Goal: Task Accomplishment & Management: Manage account settings

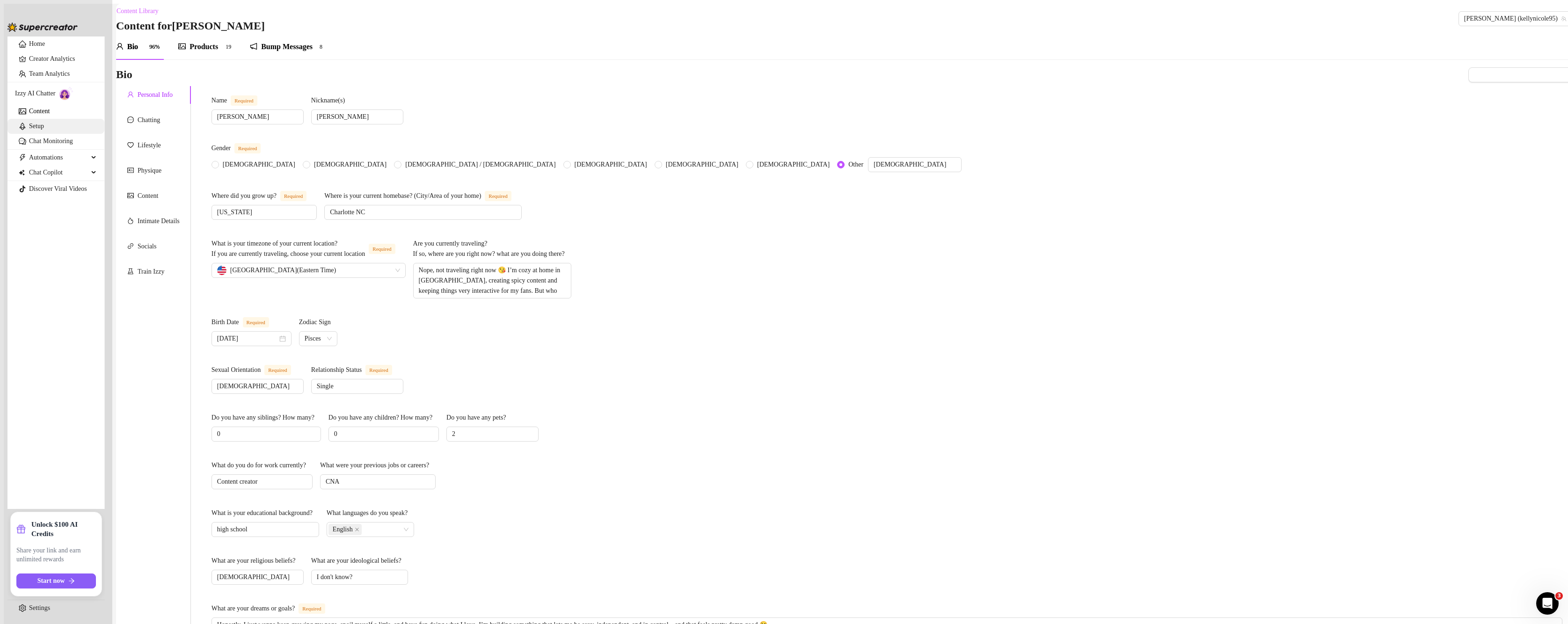
click at [44, 130] on link "Setup" at bounding box center [37, 126] width 15 height 7
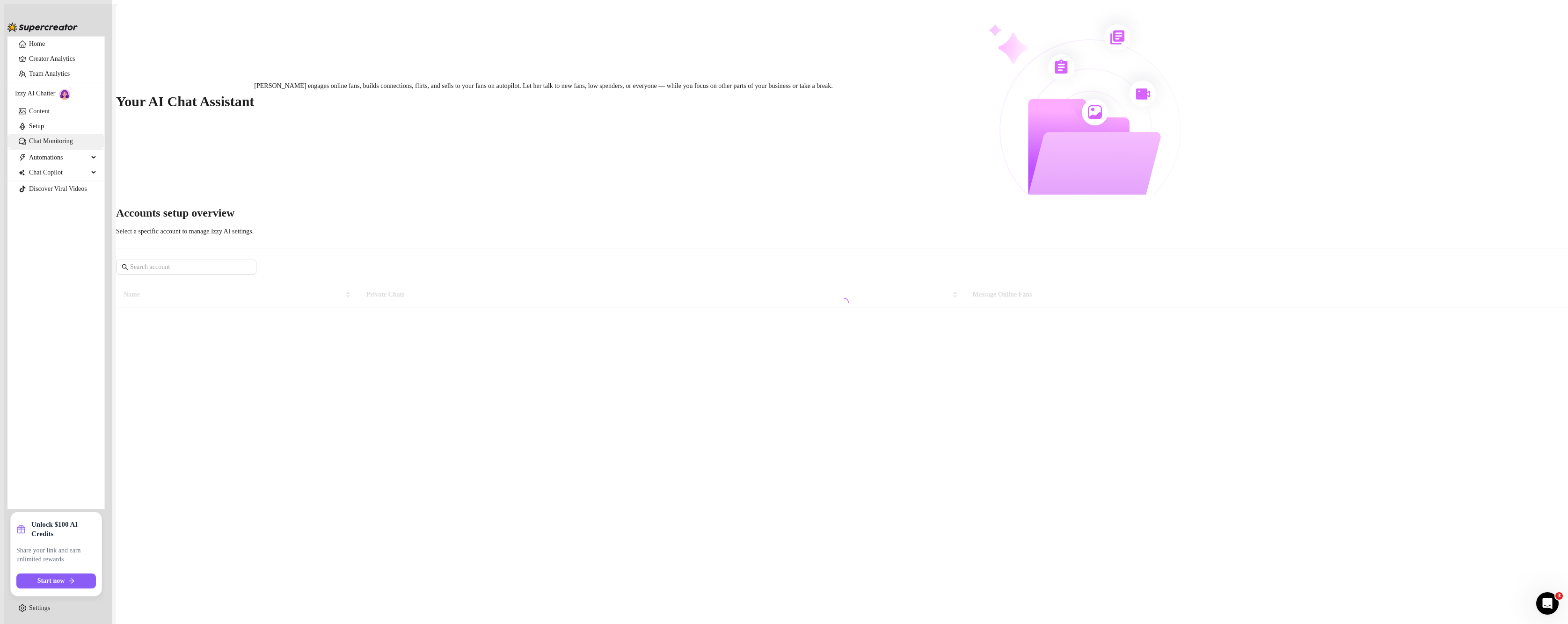
click at [59, 144] on link "Chat Monitoring" at bounding box center [51, 141] width 44 height 7
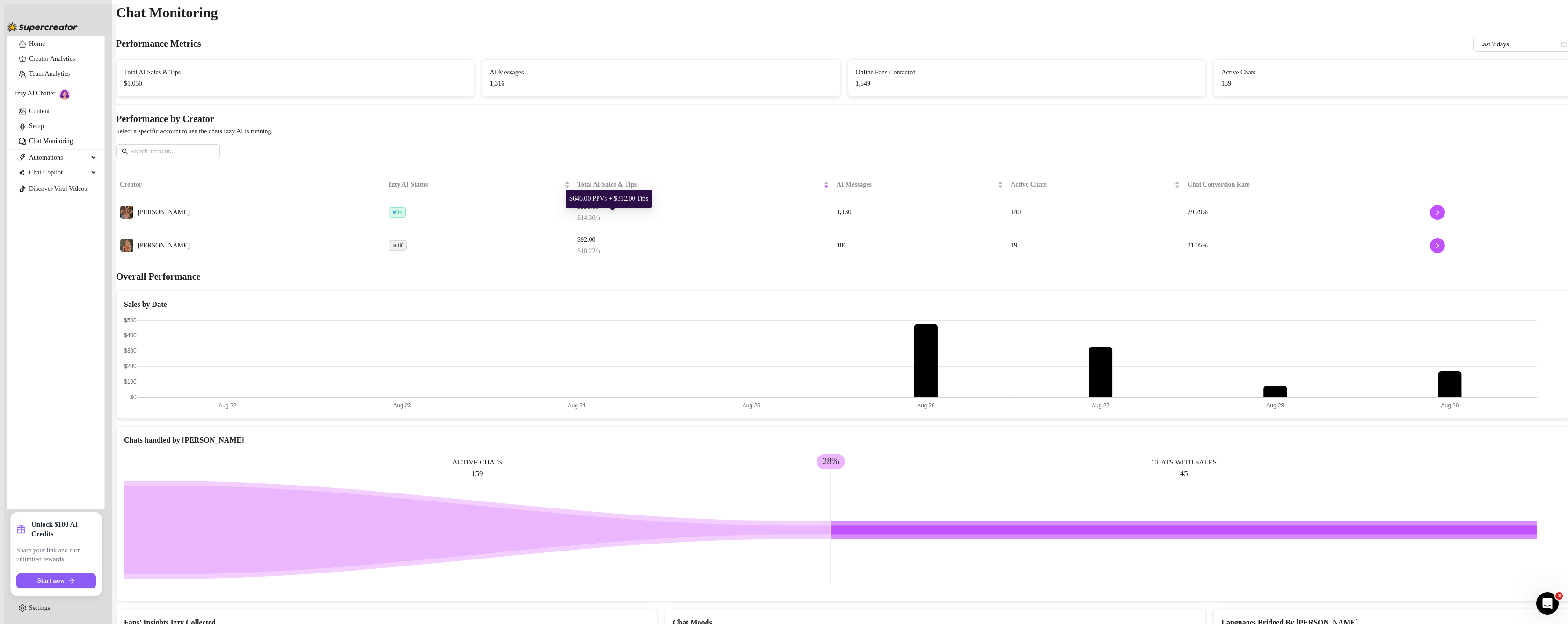
click at [716, 212] on span "$958.00" at bounding box center [703, 206] width 252 height 10
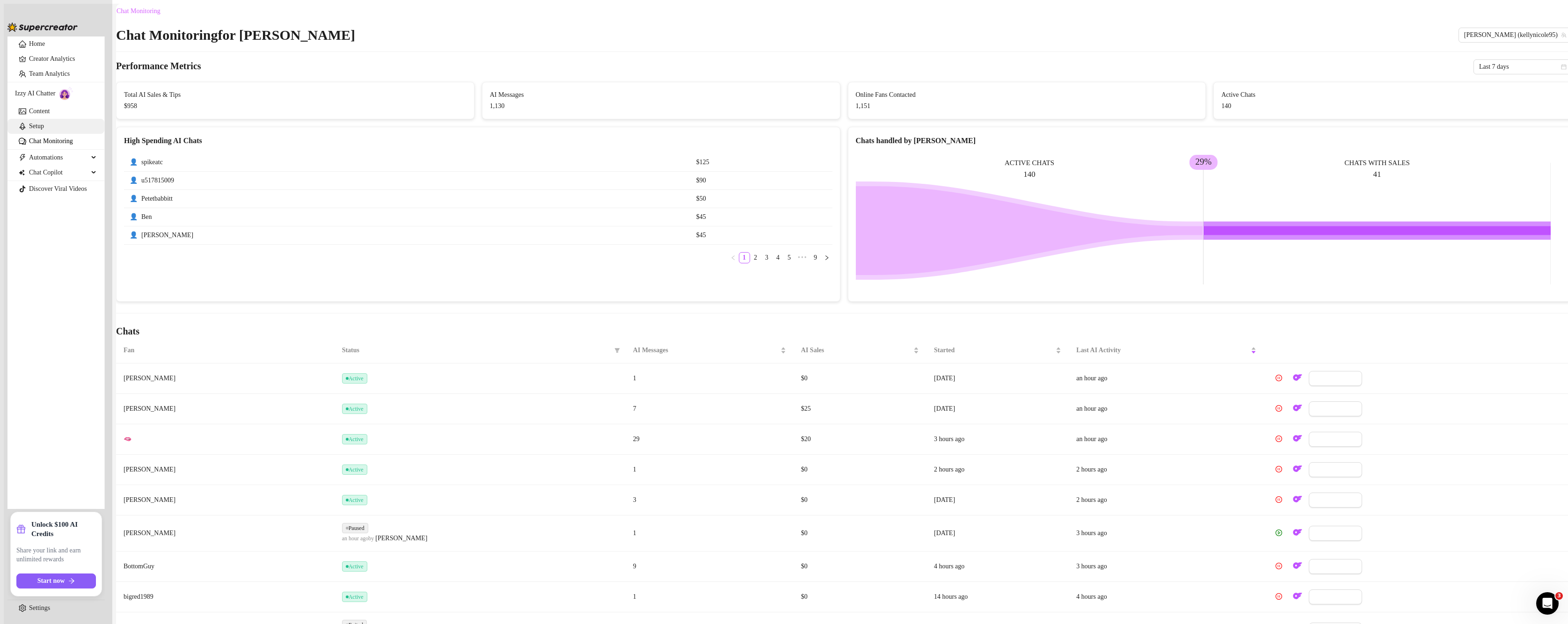
click at [40, 130] on link "Setup" at bounding box center [37, 126] width 15 height 7
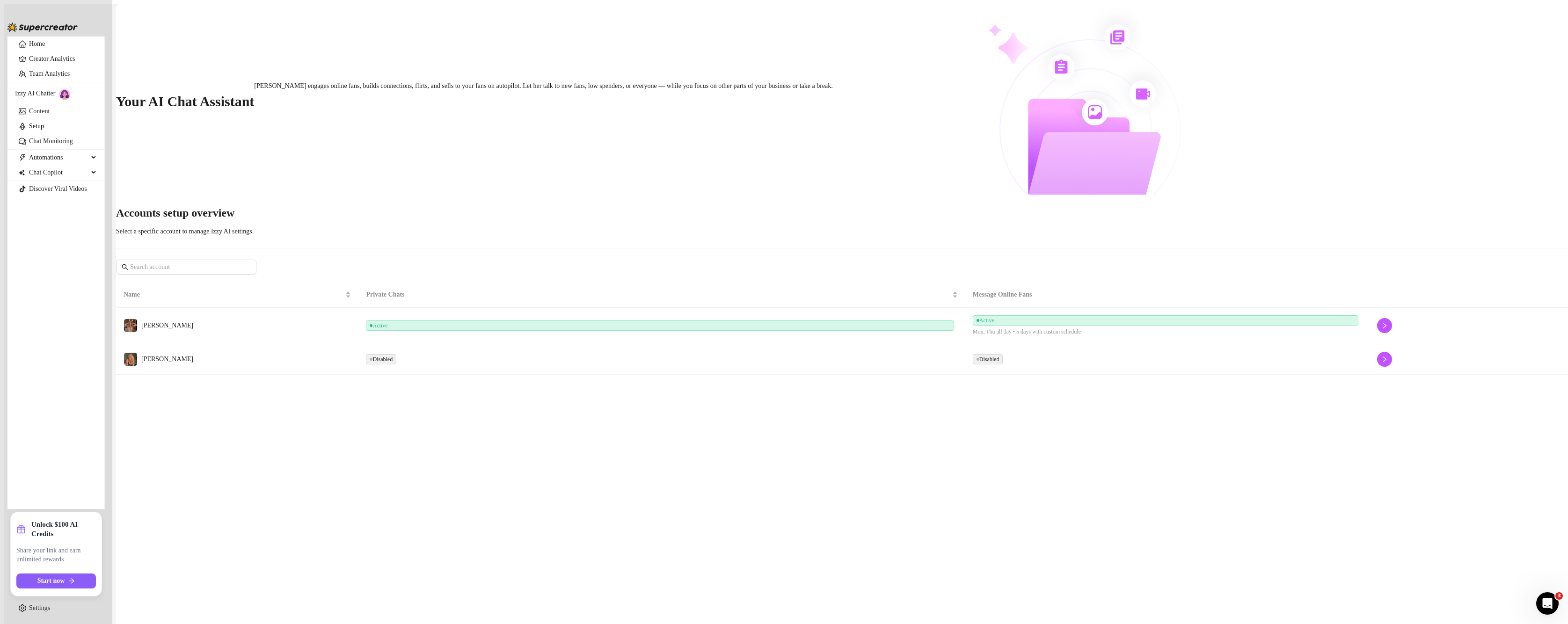
click at [862, 308] on td "Active" at bounding box center [661, 326] width 606 height 37
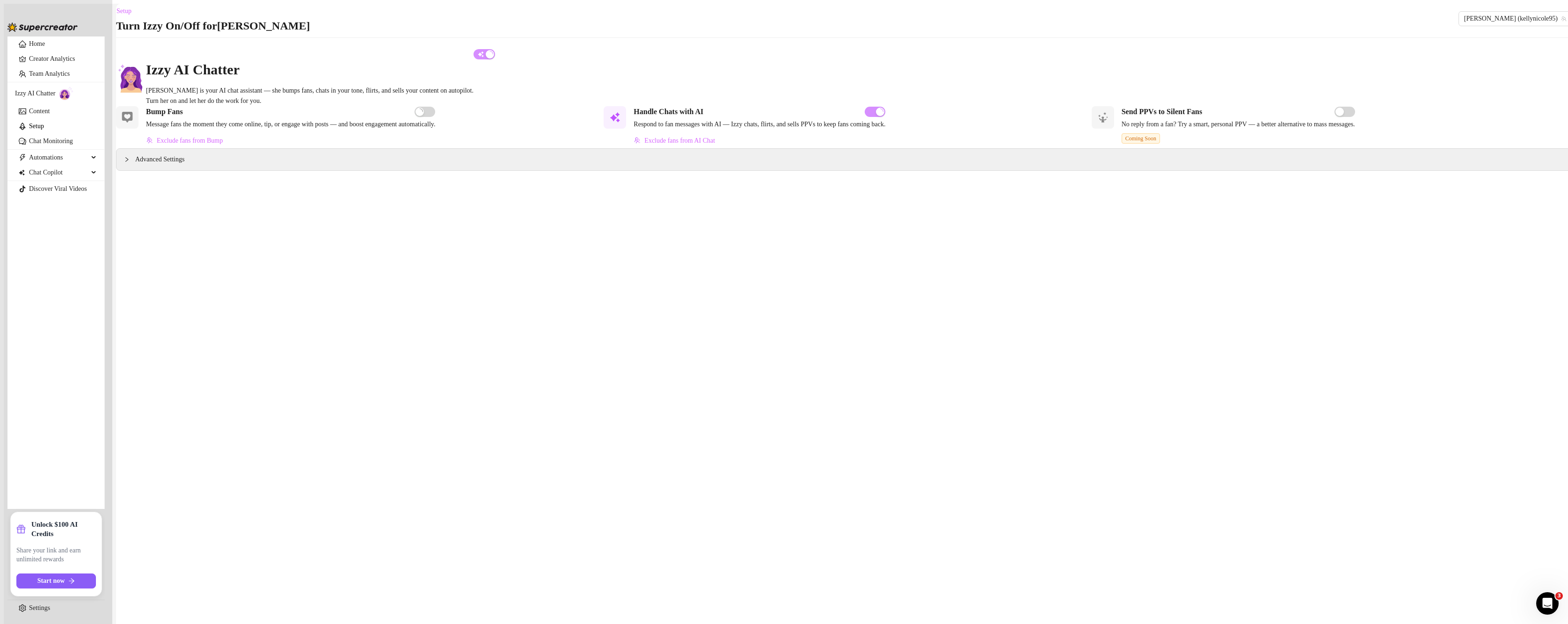
click at [184, 165] on span "Advanced Settings" at bounding box center [160, 159] width 49 height 10
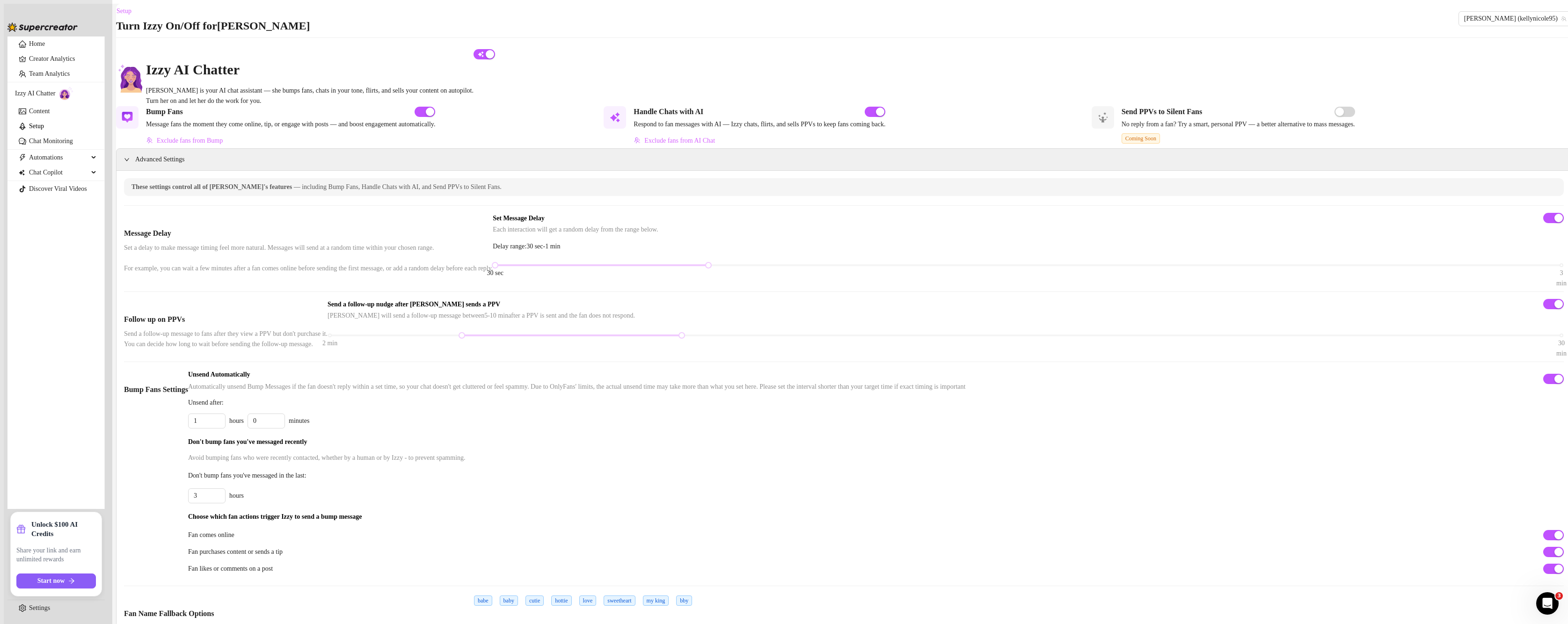
click at [157, 165] on span "Advanced Settings" at bounding box center [160, 159] width 49 height 10
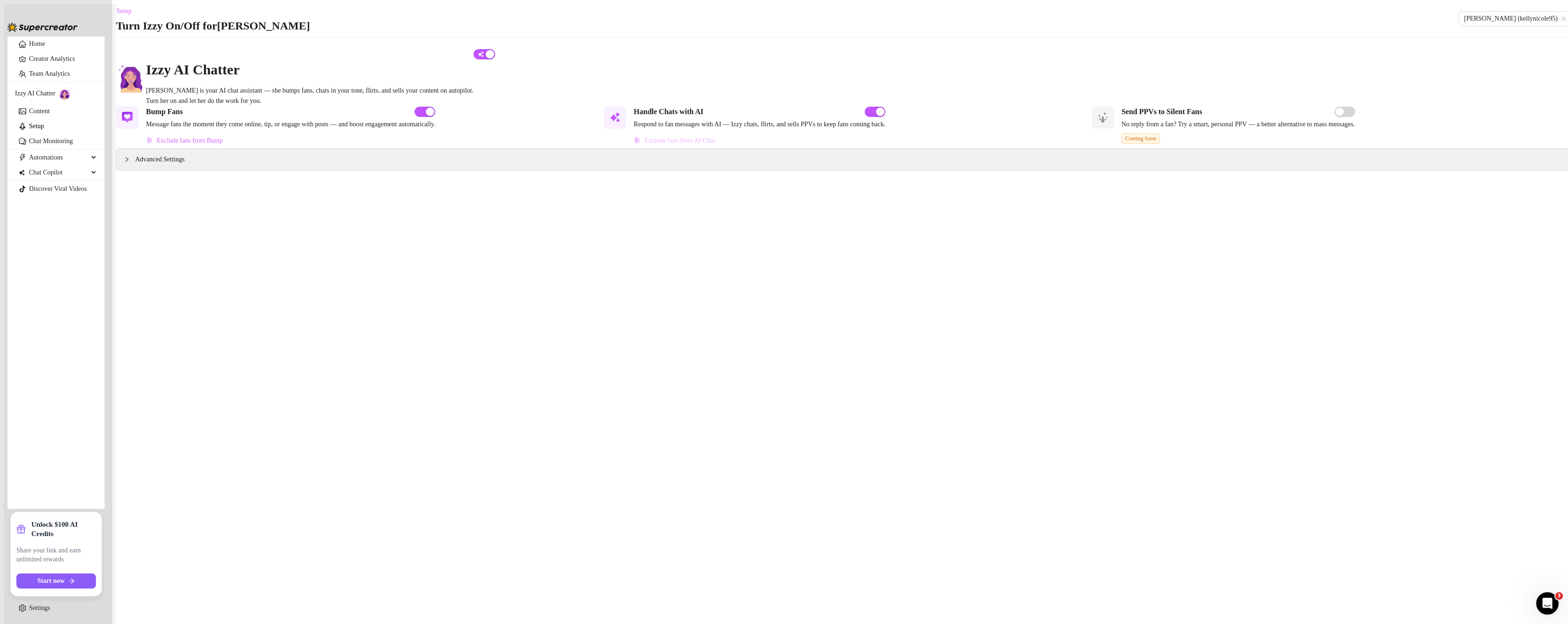
click at [668, 148] on button "Exclude fans from AI Chat" at bounding box center [674, 141] width 82 height 15
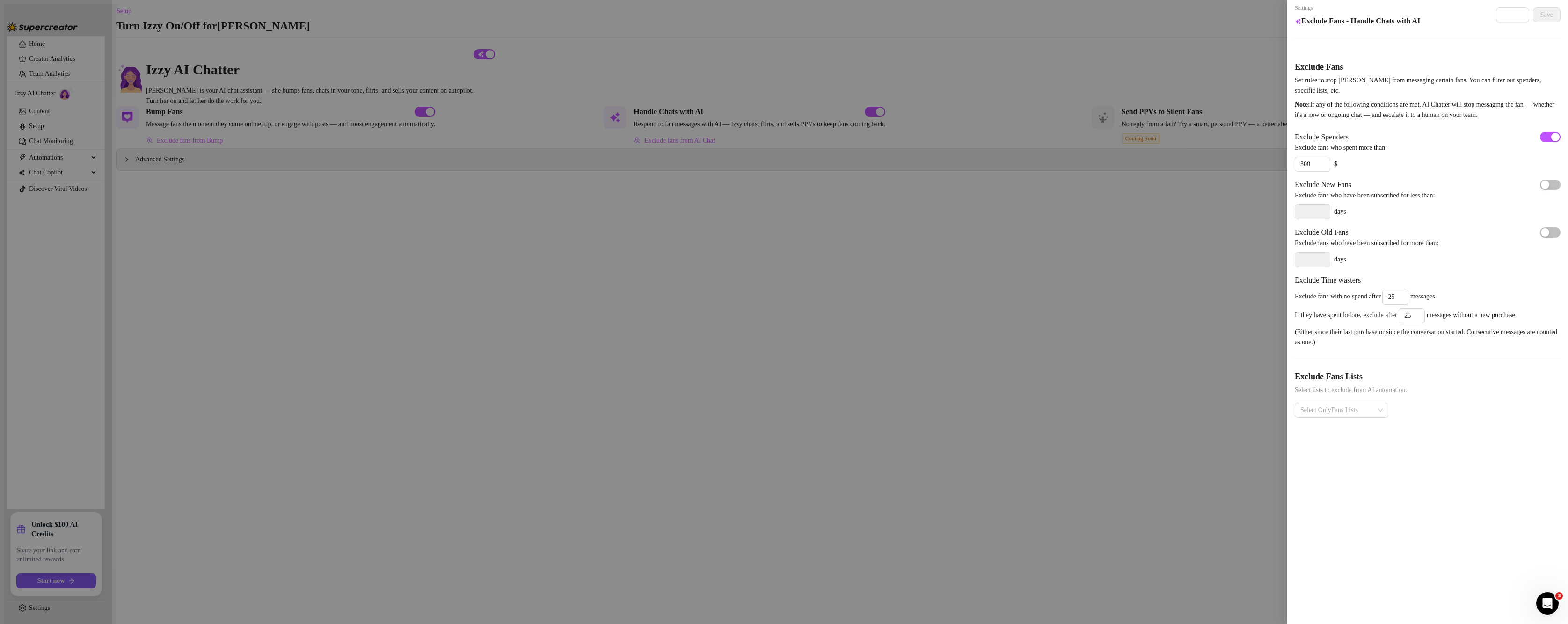
click at [259, 113] on div at bounding box center [784, 312] width 1568 height 624
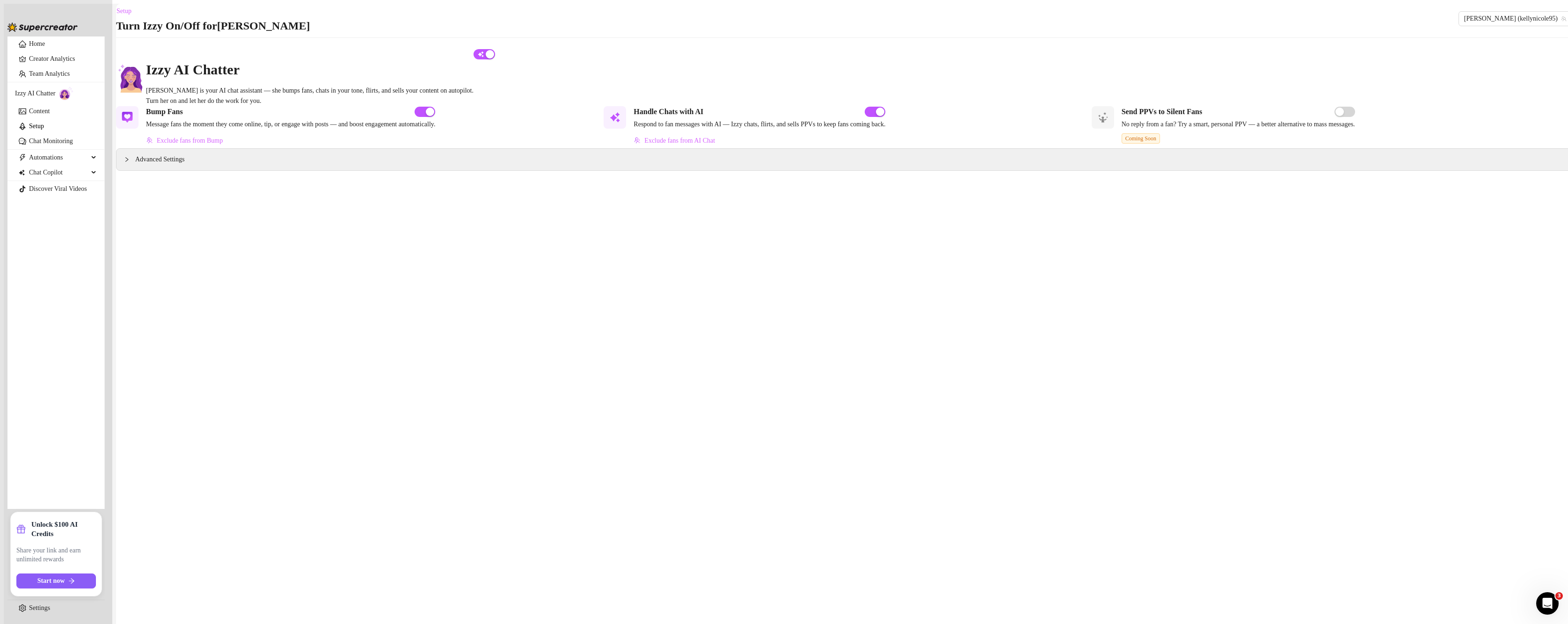
click at [448, 170] on div "Advanced Settings" at bounding box center [844, 160] width 1455 height 21
click at [170, 165] on span "Advanced Settings" at bounding box center [160, 159] width 49 height 10
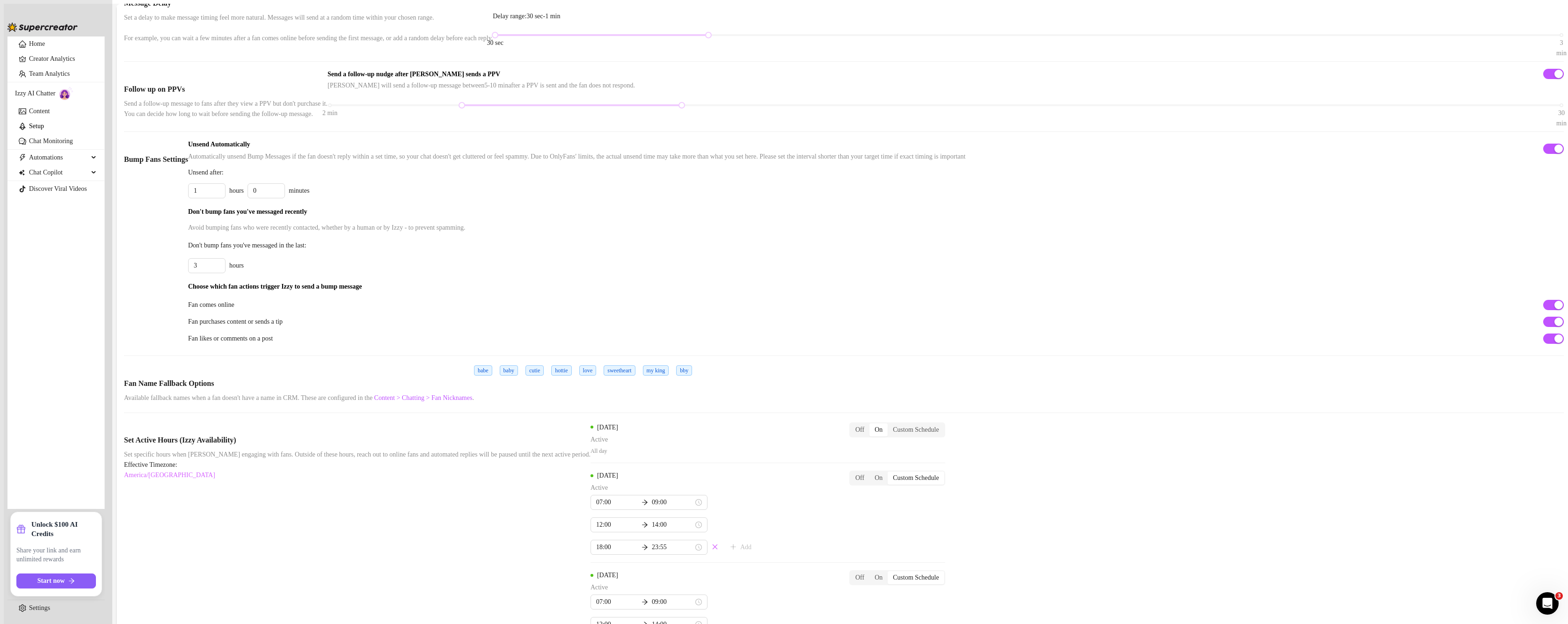
scroll to position [234, 0]
click at [1543, 323] on span "button" at bounding box center [1553, 318] width 21 height 10
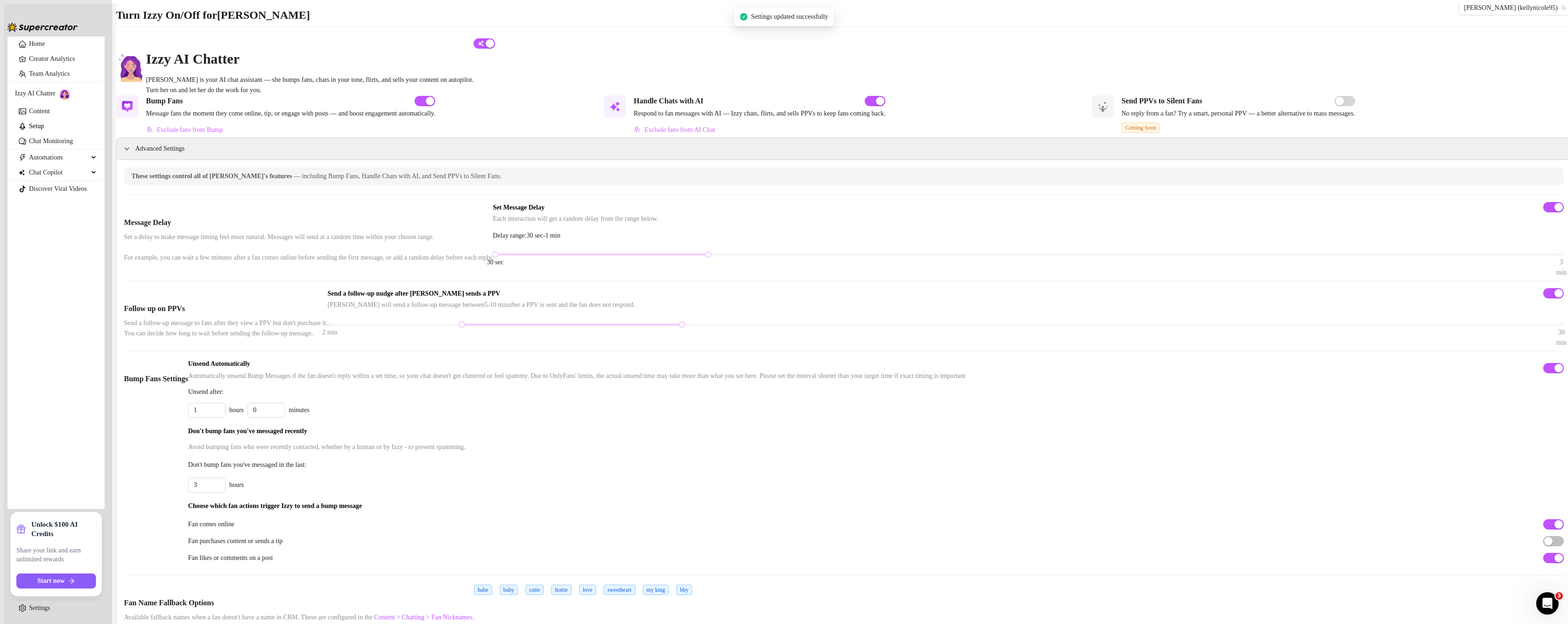
scroll to position [0, 0]
